Goal: Task Accomplishment & Management: Use online tool/utility

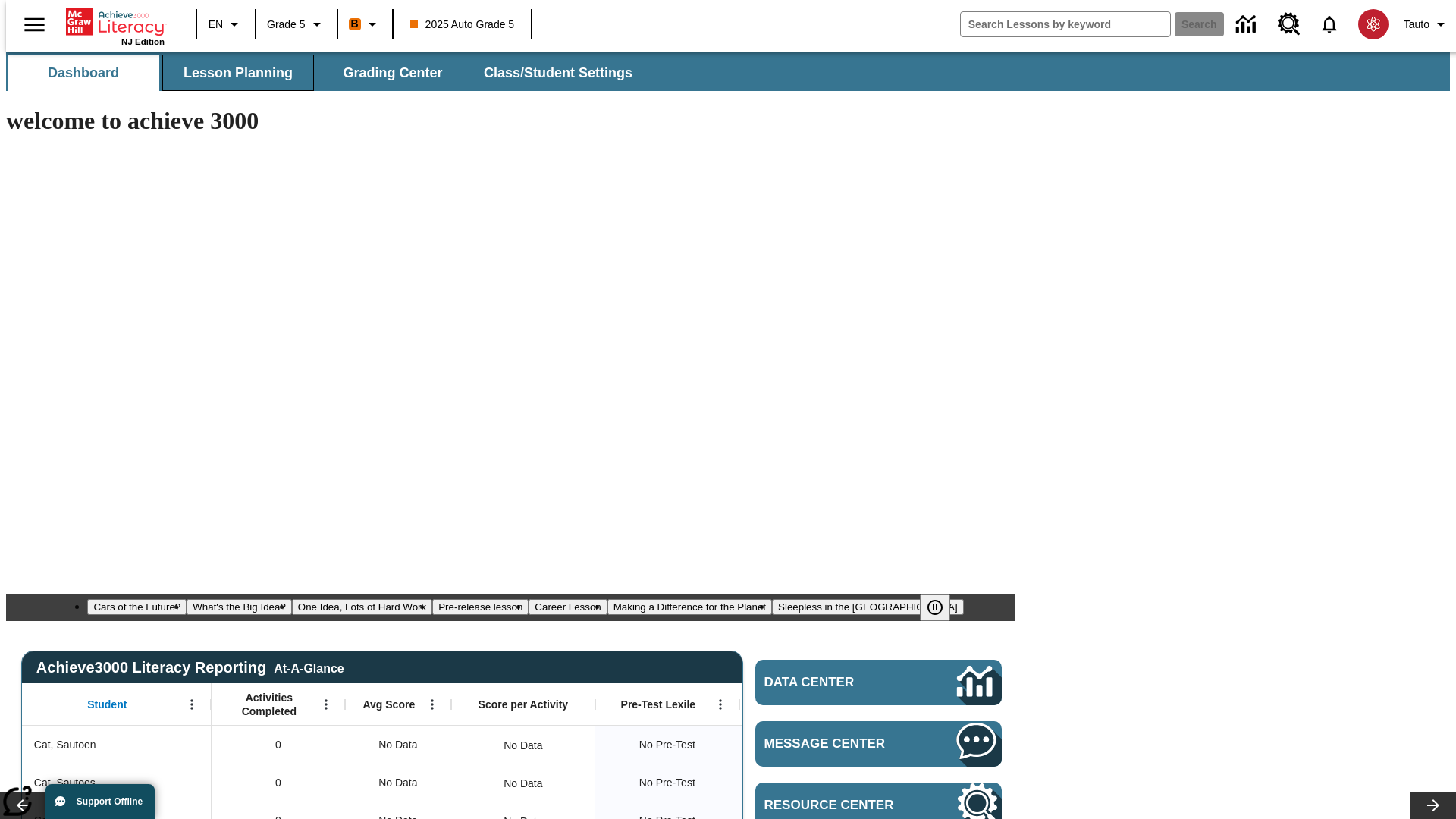
click at [232, 73] on span "Lesson Planning" at bounding box center [238, 73] width 110 height 17
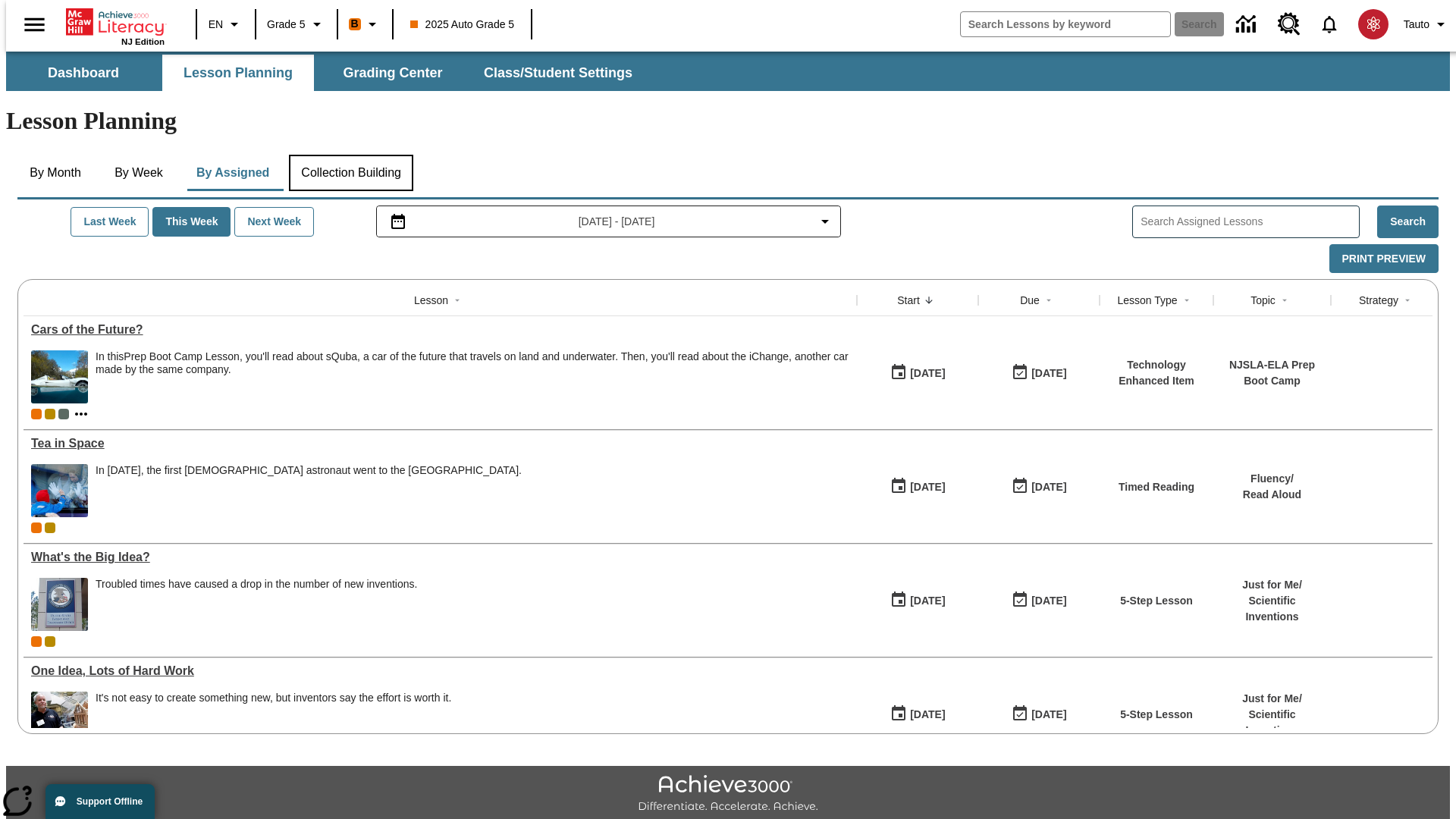
click at [351, 154] on button "Collection Building" at bounding box center [351, 173] width 124 height 37
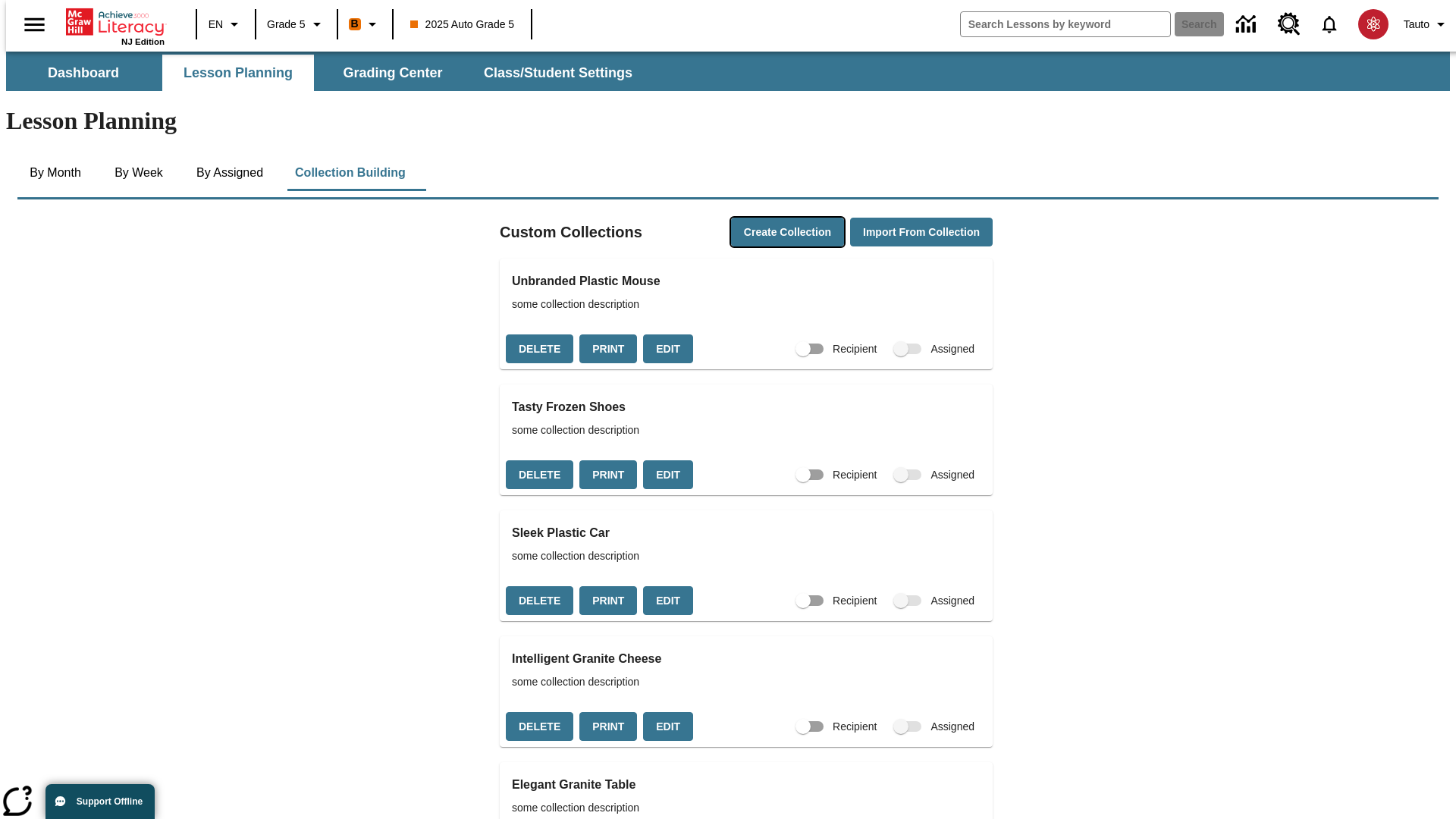
click at [758, 217] on button "Create Collection" at bounding box center [787, 232] width 113 height 29
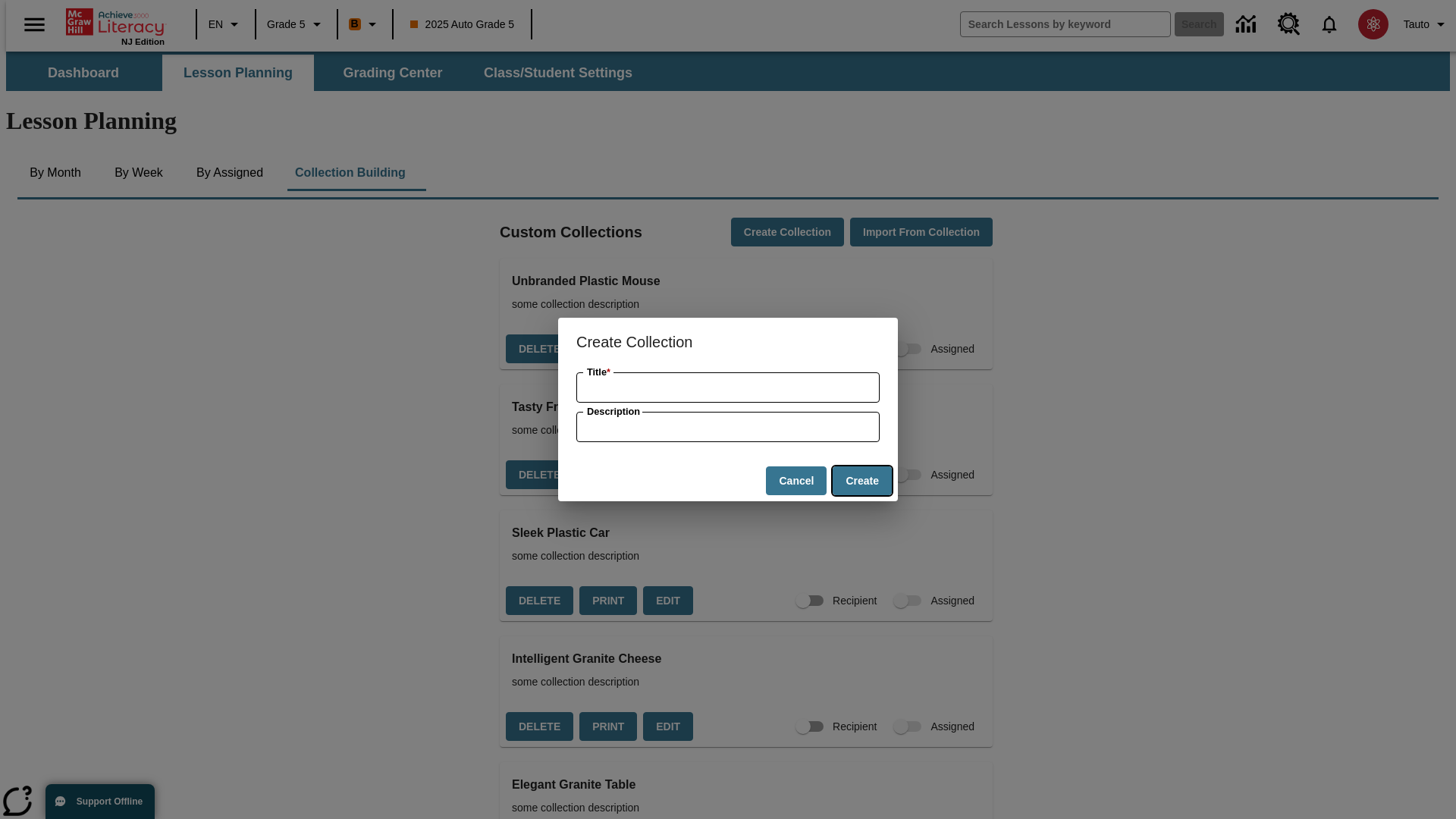
click at [861, 480] on button "Create" at bounding box center [862, 481] width 59 height 29
type input "Sleek Granite Chips"
type input "some collection description"
click at [861, 480] on button "Create" at bounding box center [862, 481] width 59 height 29
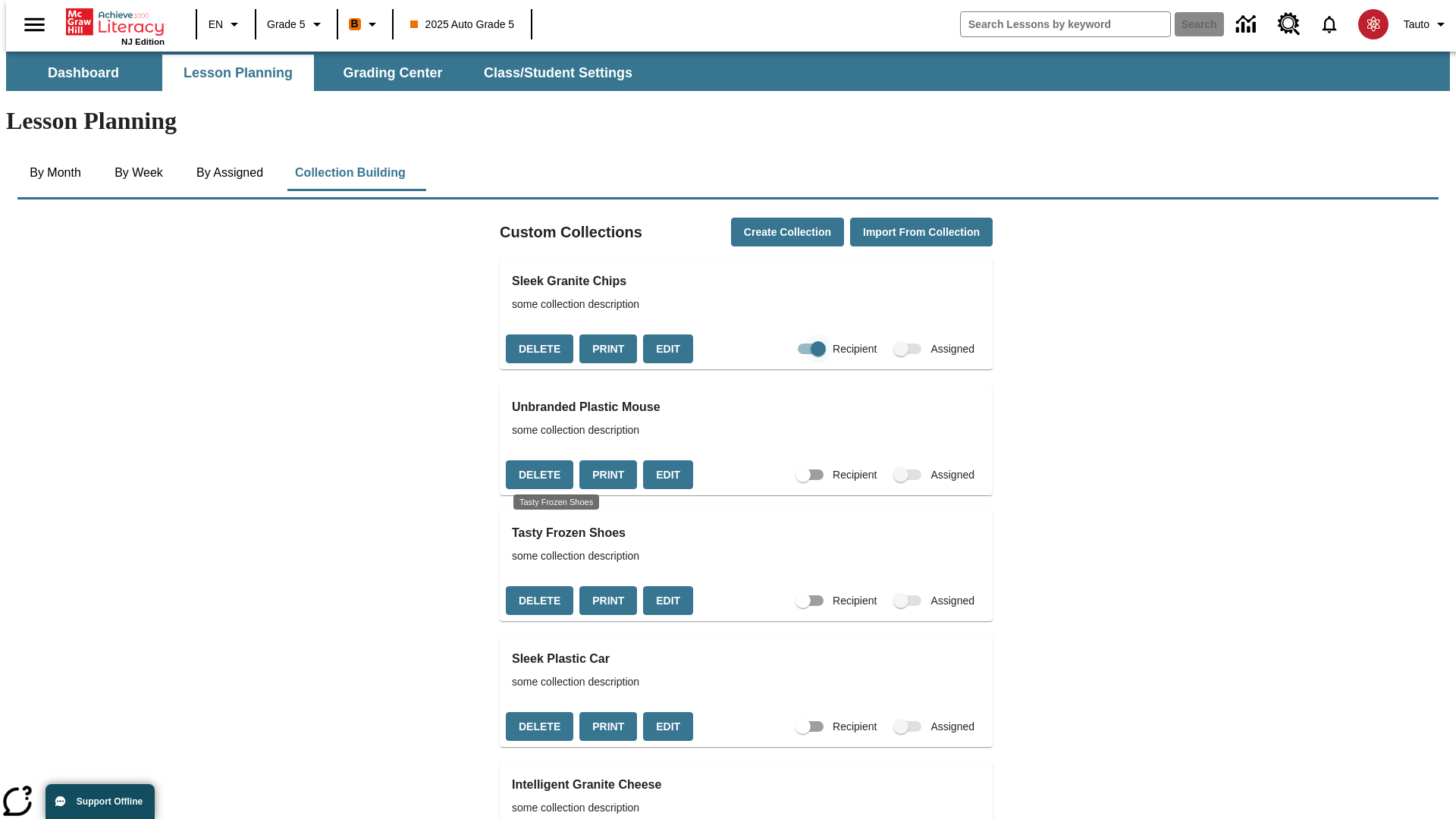
click at [788, 334] on input "Recipient" at bounding box center [818, 349] width 87 height 29
checkbox input "false"
